Goal: Find contact information: Find contact information

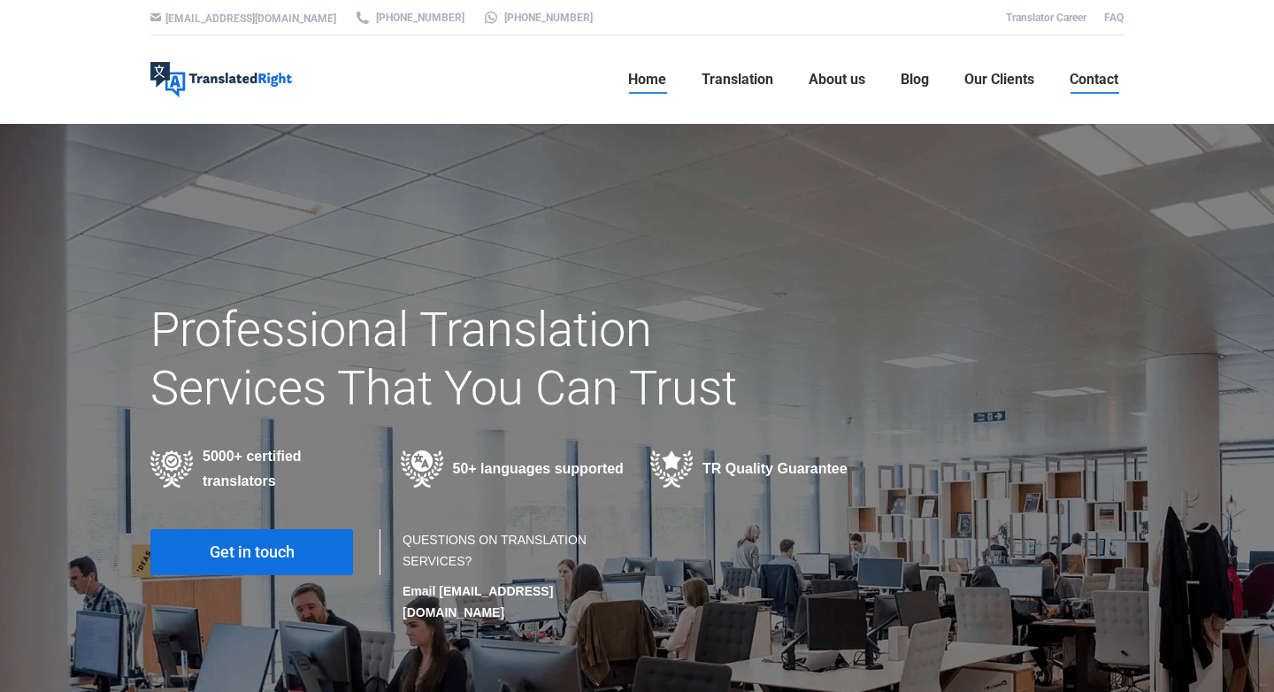
click at [1091, 83] on span "Contact" at bounding box center [1093, 80] width 49 height 18
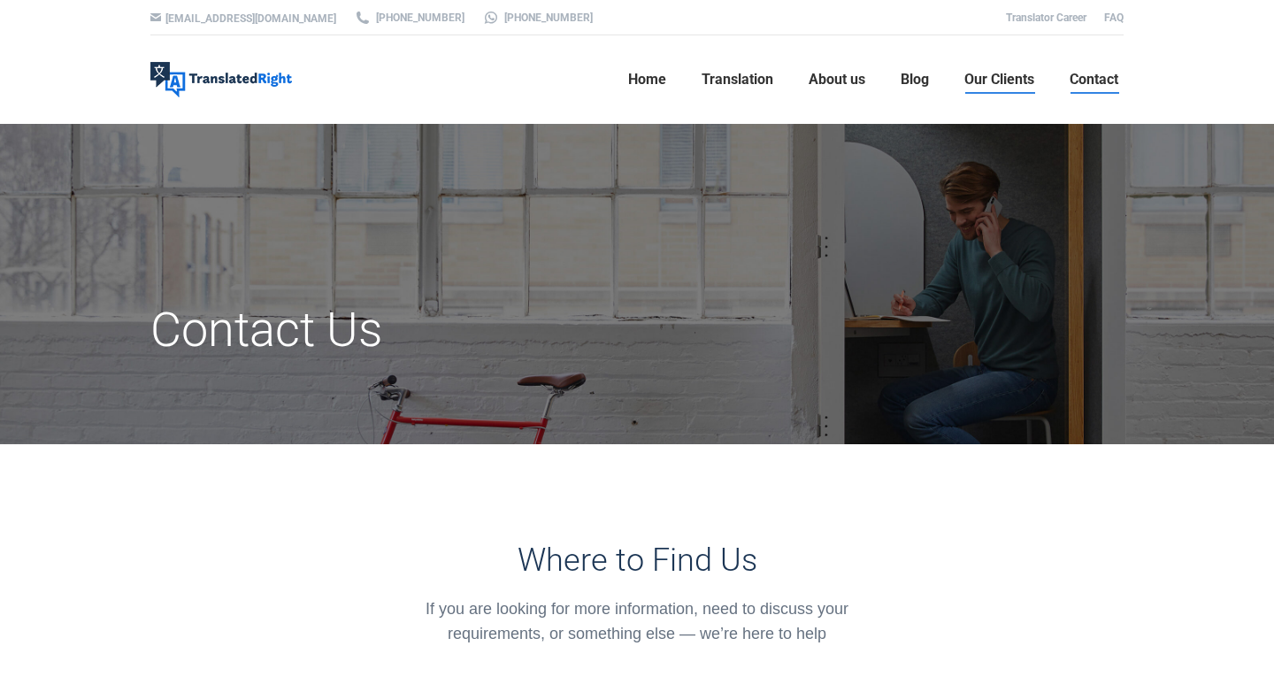
click at [984, 82] on span "Our Clients" at bounding box center [999, 80] width 70 height 18
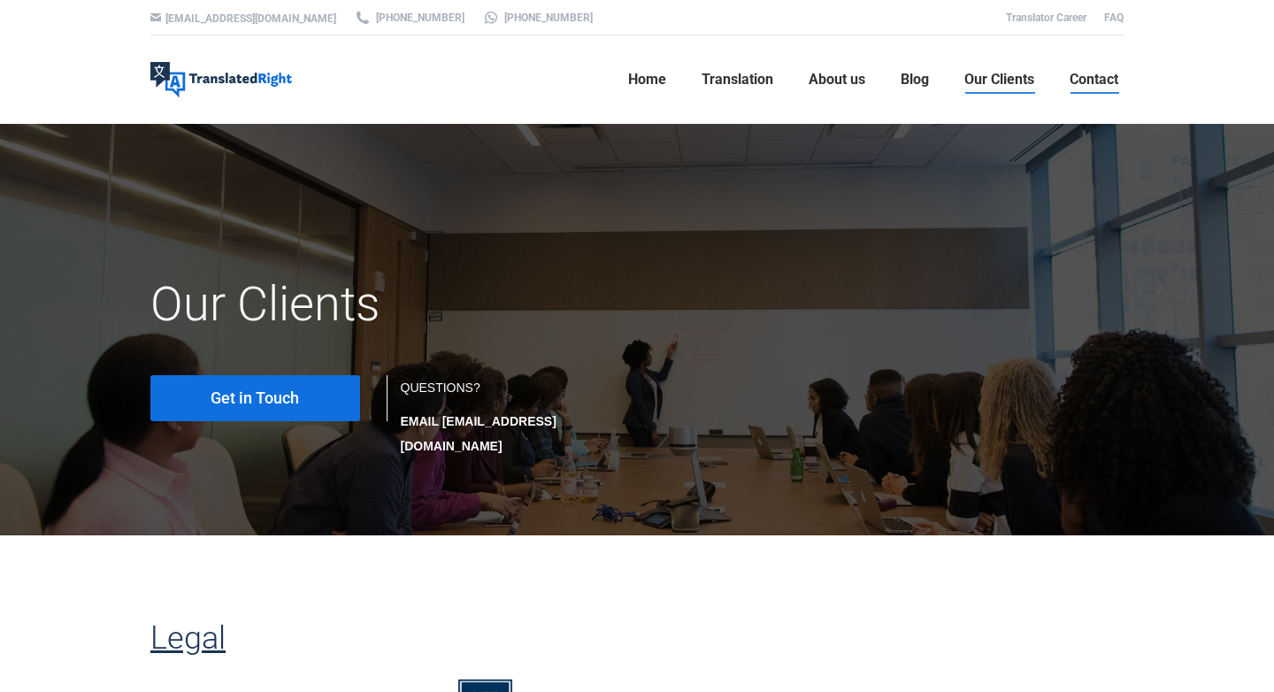
click at [1090, 78] on span "Contact" at bounding box center [1093, 80] width 49 height 18
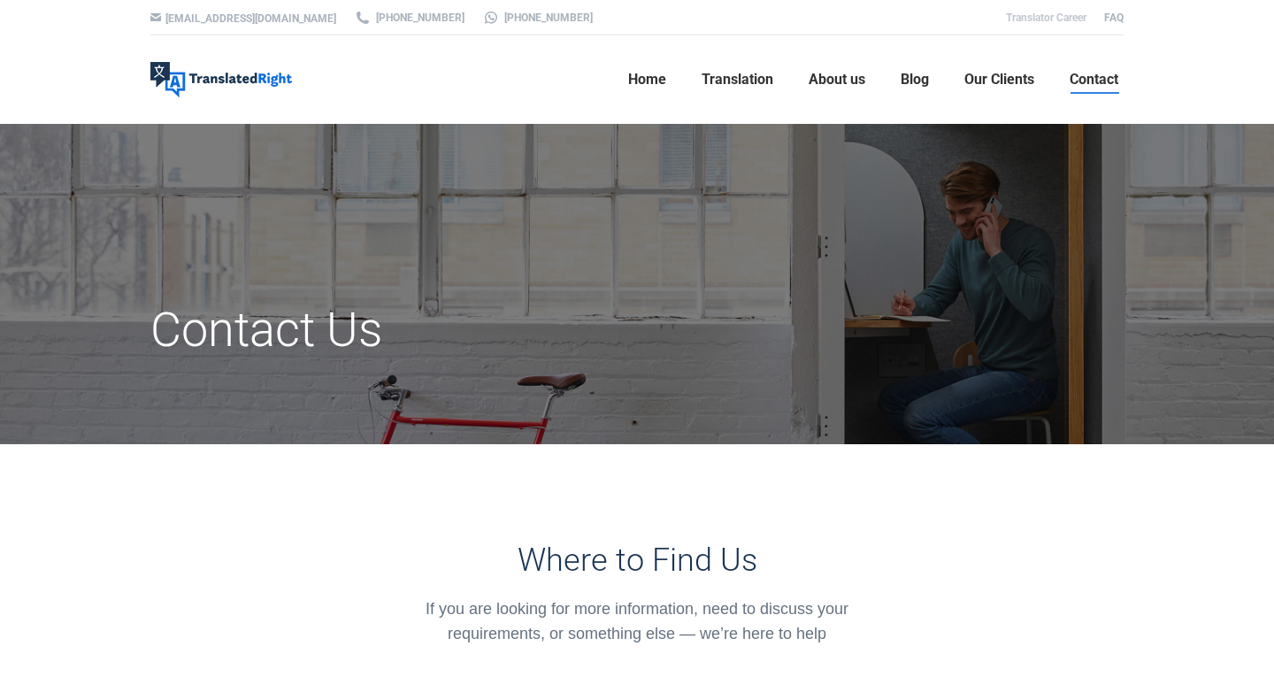
click at [1063, 15] on link "Translator Career" at bounding box center [1046, 17] width 80 height 12
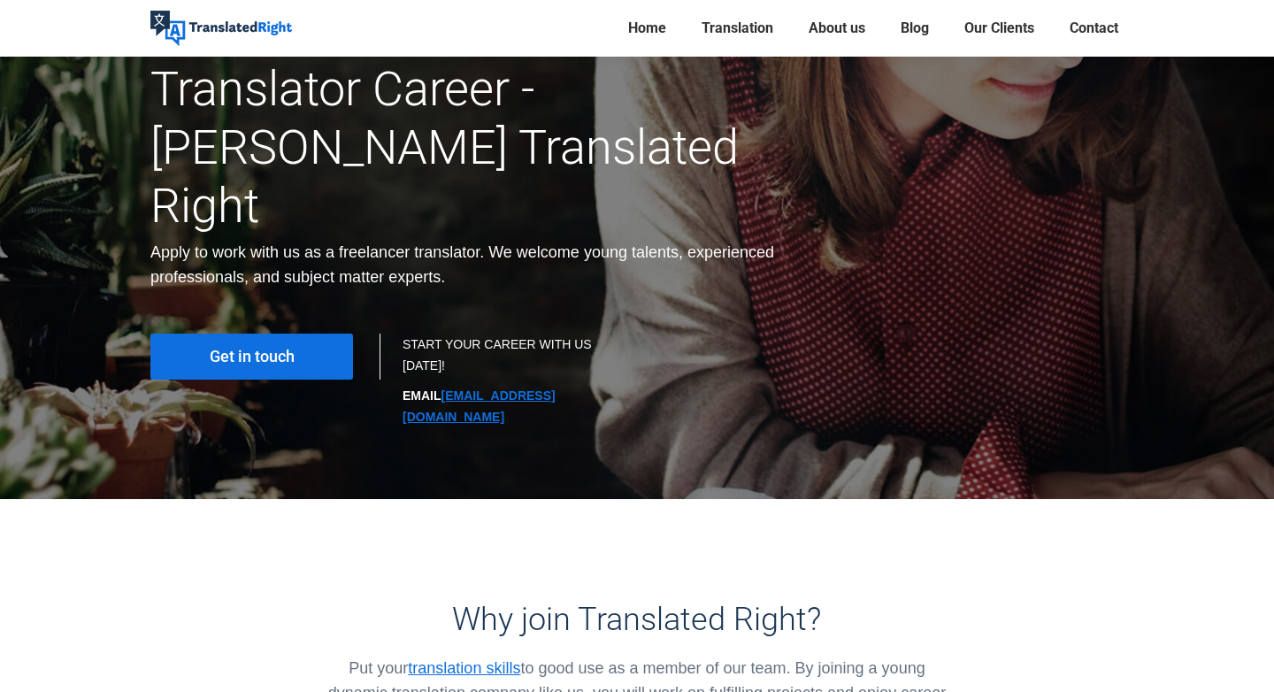
scroll to position [222, 0]
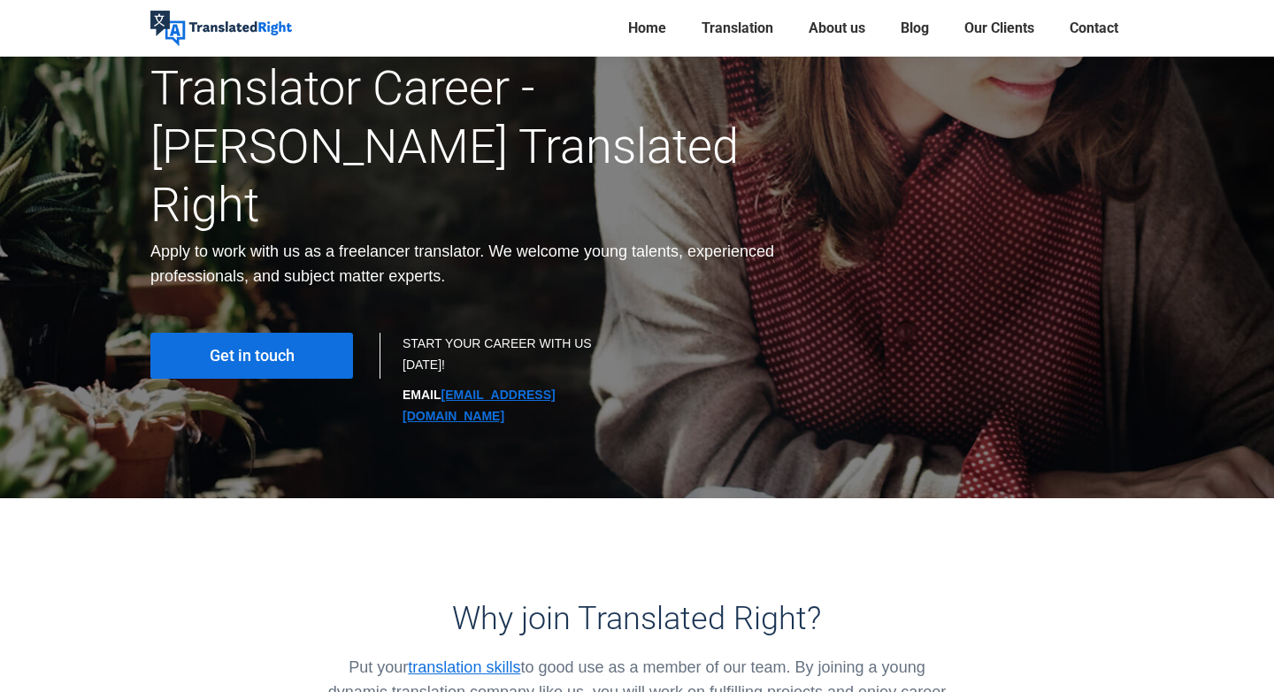
click at [307, 333] on link "Get in touch" at bounding box center [251, 356] width 203 height 46
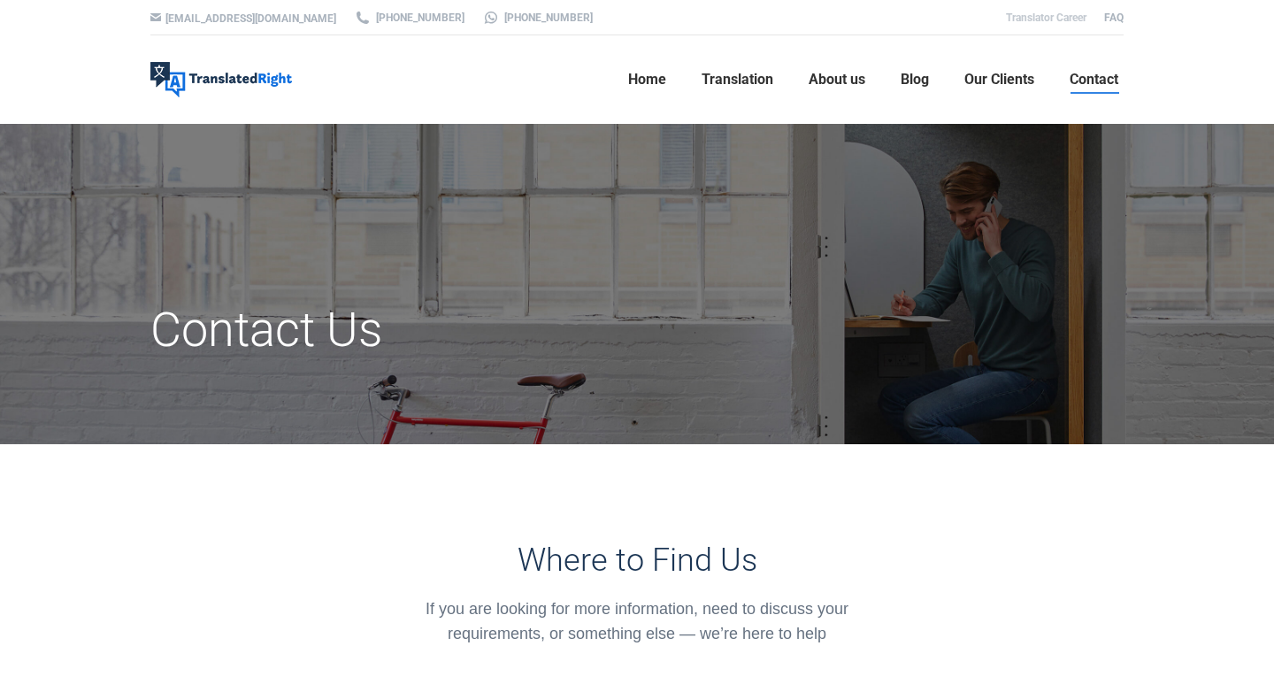
click at [1043, 19] on link "Translator Career" at bounding box center [1046, 17] width 80 height 12
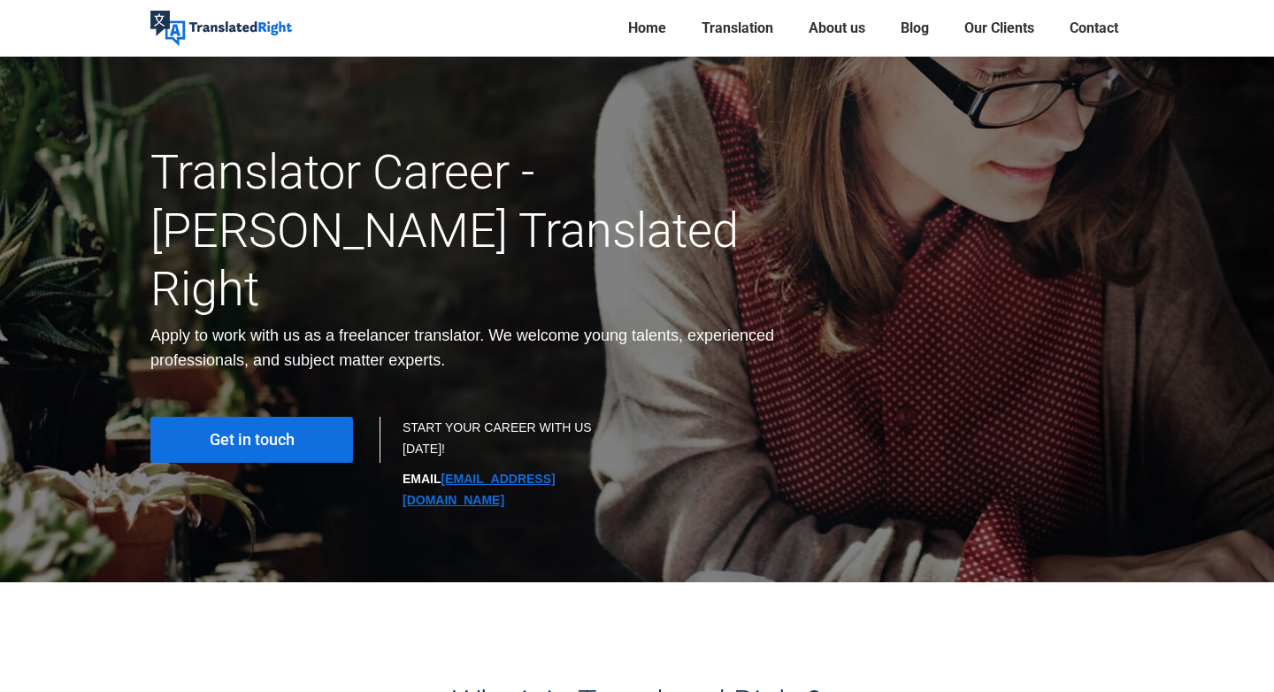
scroll to position [144, 0]
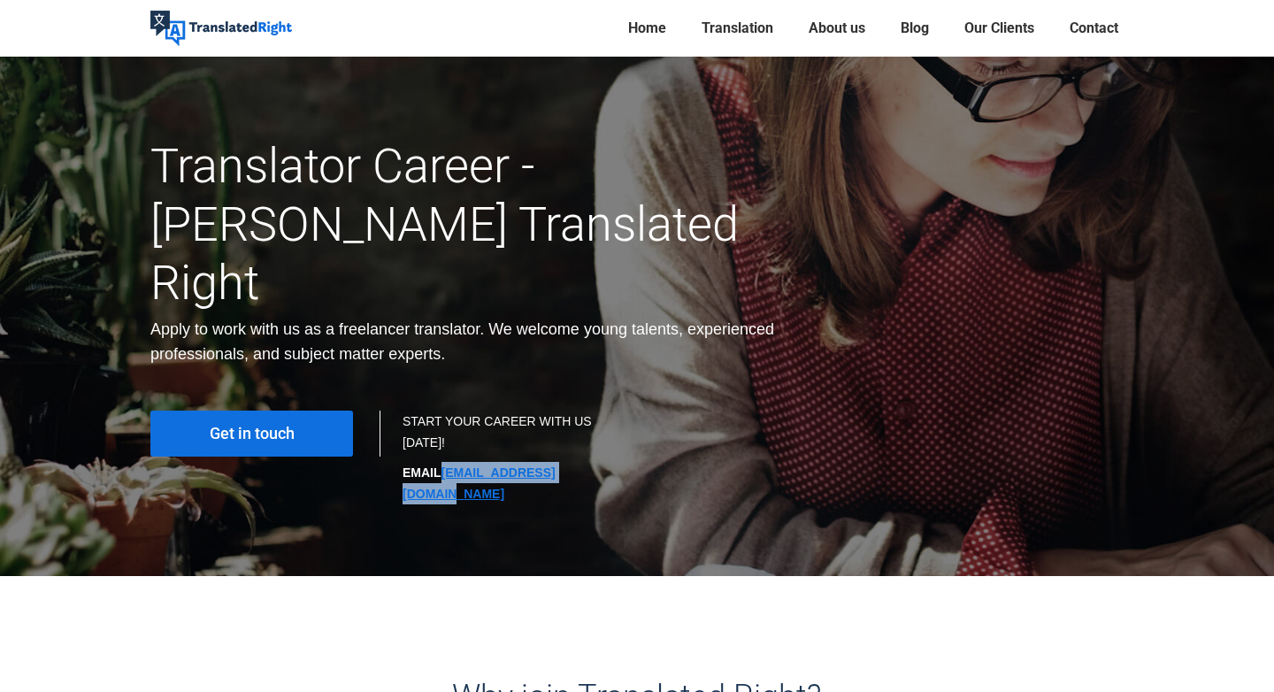
drag, startPoint x: 597, startPoint y: 418, endPoint x: 444, endPoint y: 423, distance: 153.1
click at [444, 462] on p "EMAIL [EMAIL_ADDRESS][DOMAIN_NAME]" at bounding box center [510, 483] width 217 height 42
copy link "[EMAIL_ADDRESS][DOMAIN_NAME]"
